Goal: Find specific page/section

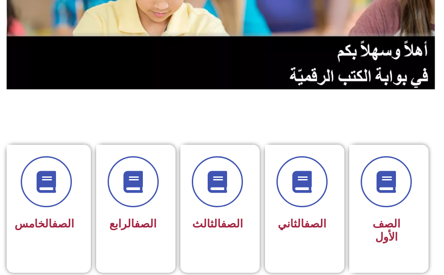
scroll to position [176, 0]
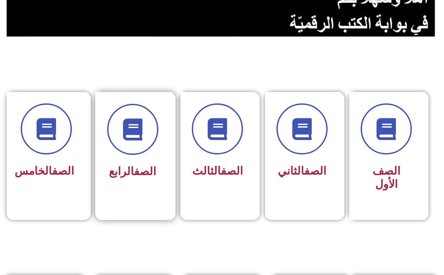
click at [146, 155] on div "الصف الرابع" at bounding box center [132, 143] width 51 height 79
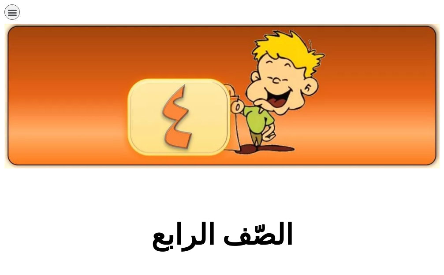
click at [146, 155] on img at bounding box center [221, 96] width 435 height 145
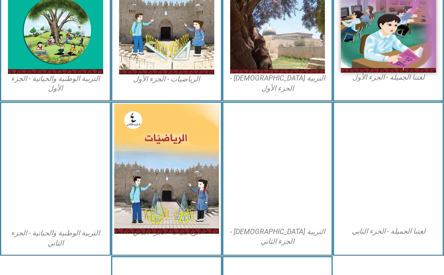
scroll to position [308, 0]
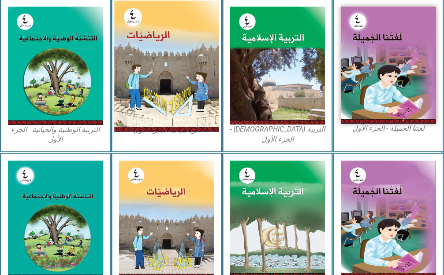
click at [163, 67] on img at bounding box center [166, 65] width 104 height 131
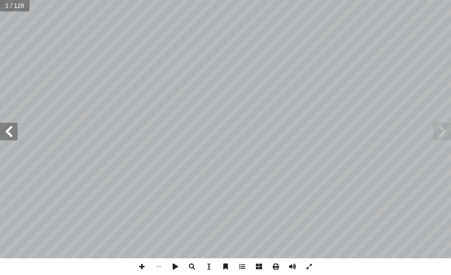
click at [5, 127] on span at bounding box center [9, 132] width 18 height 18
click at [142, 265] on span at bounding box center [142, 267] width 17 height 17
